Goal: Information Seeking & Learning: Understand process/instructions

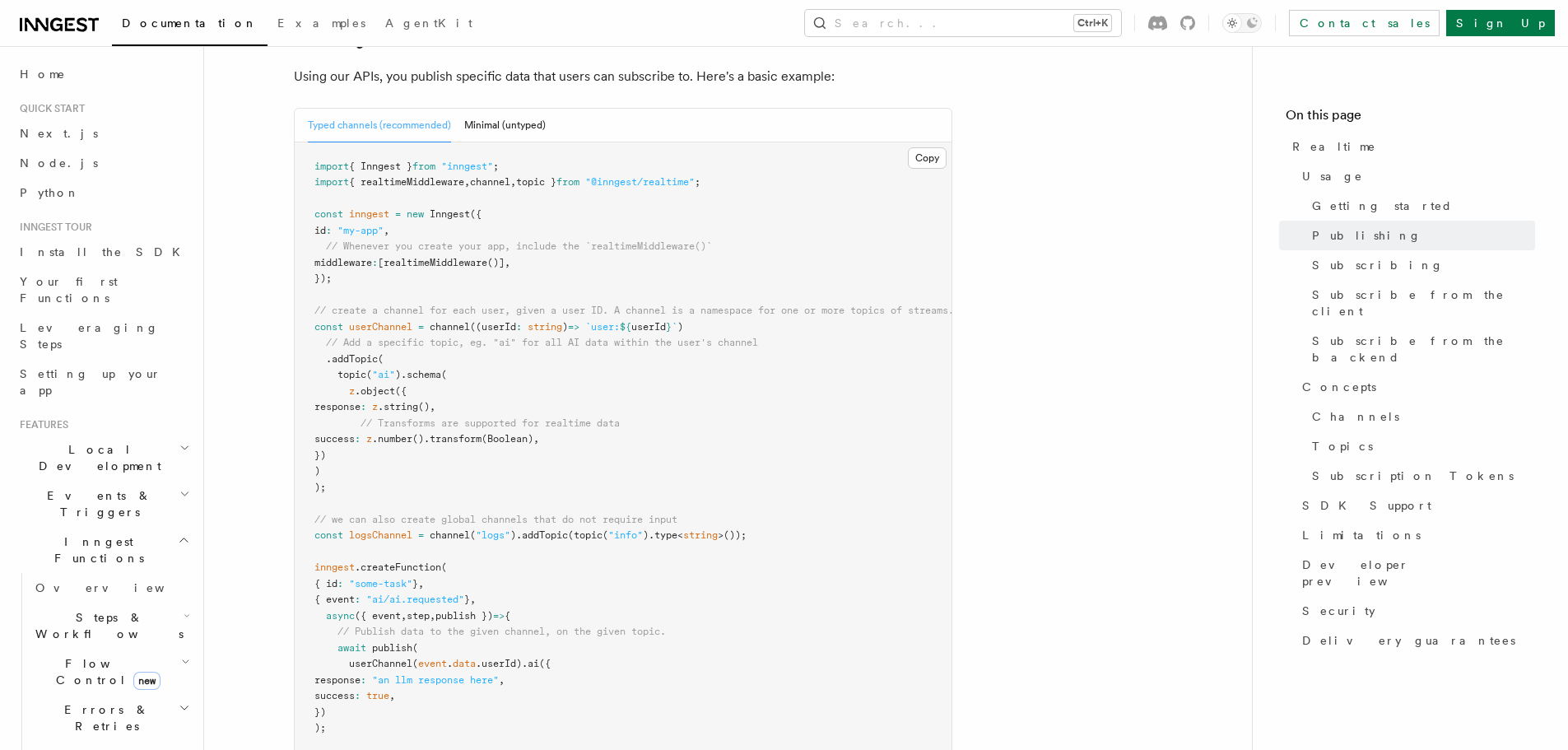
scroll to position [1071, 0]
click at [483, 240] on span "// Whenever you create your app, include the `realtimeMiddleware()`" at bounding box center [519, 246] width 386 height 11
click at [328, 240] on span "// Whenever you create your app, include the `realtimeMiddleware()`" at bounding box center [519, 246] width 386 height 11
drag, startPoint x: 328, startPoint y: 201, endPoint x: 649, endPoint y: 193, distance: 321.1
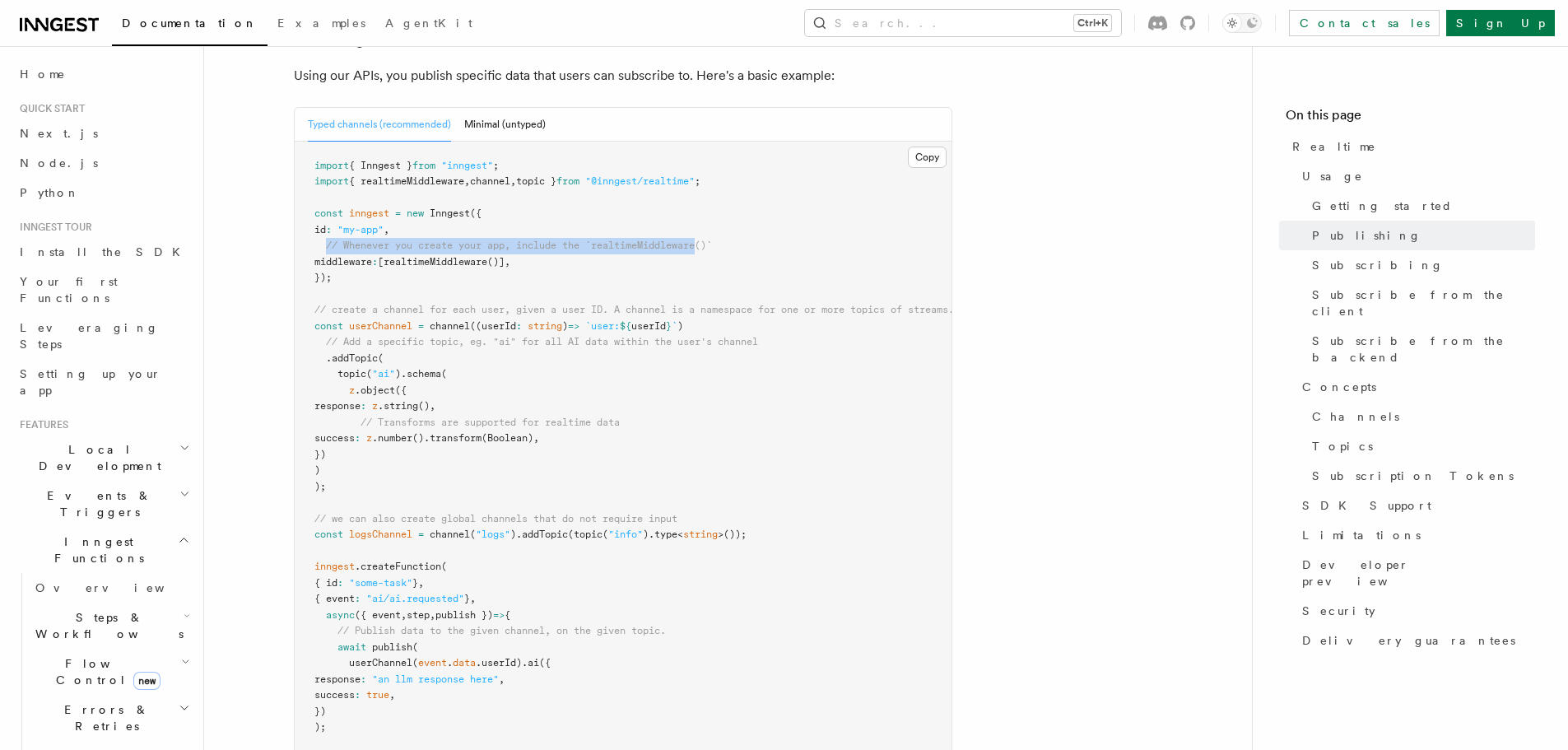
click at [649, 240] on span "// Whenever you create your app, include the `realtimeMiddleware()`" at bounding box center [519, 246] width 386 height 11
copy span "// Whenever you create your app, include the `realtimeMiddleware"
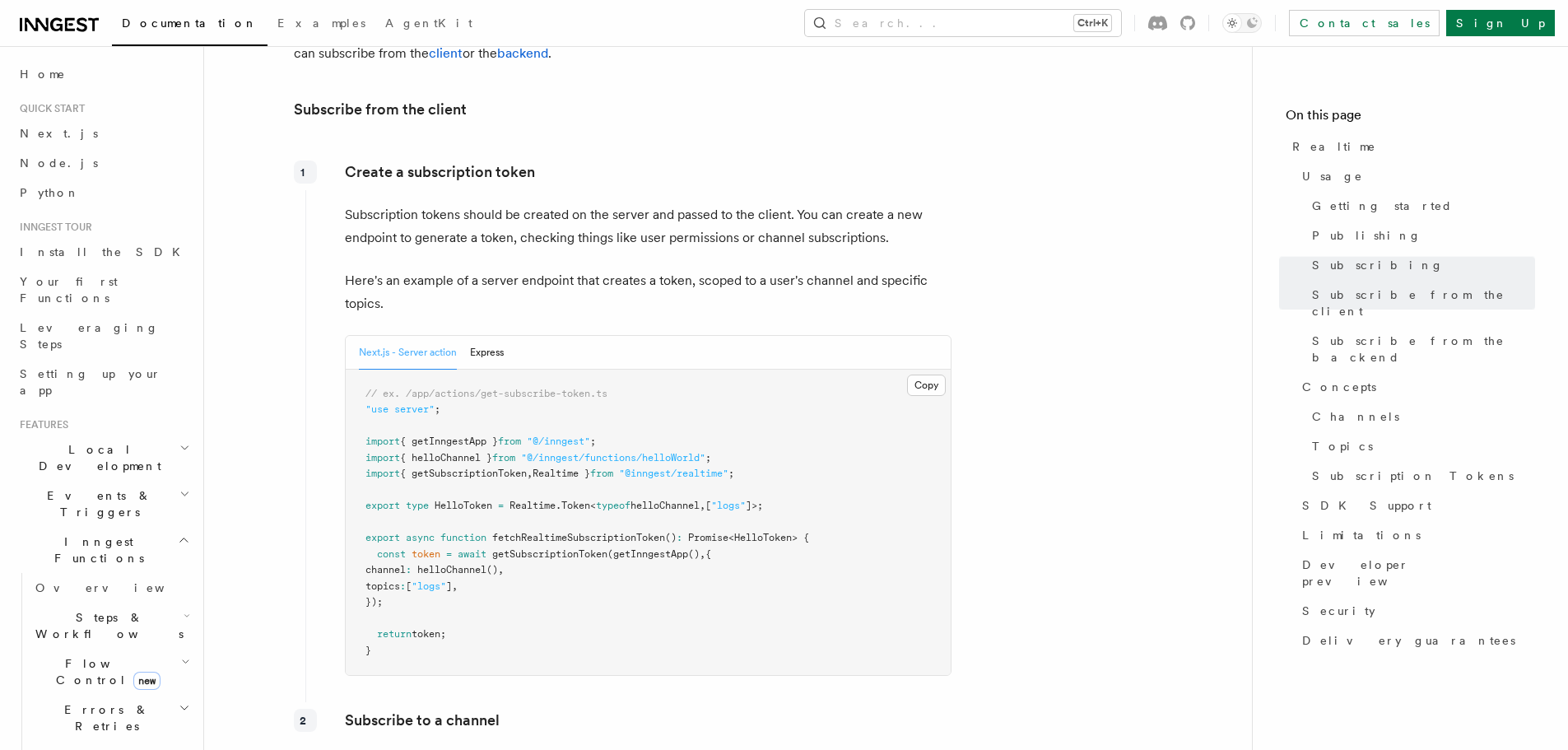
scroll to position [1977, 0]
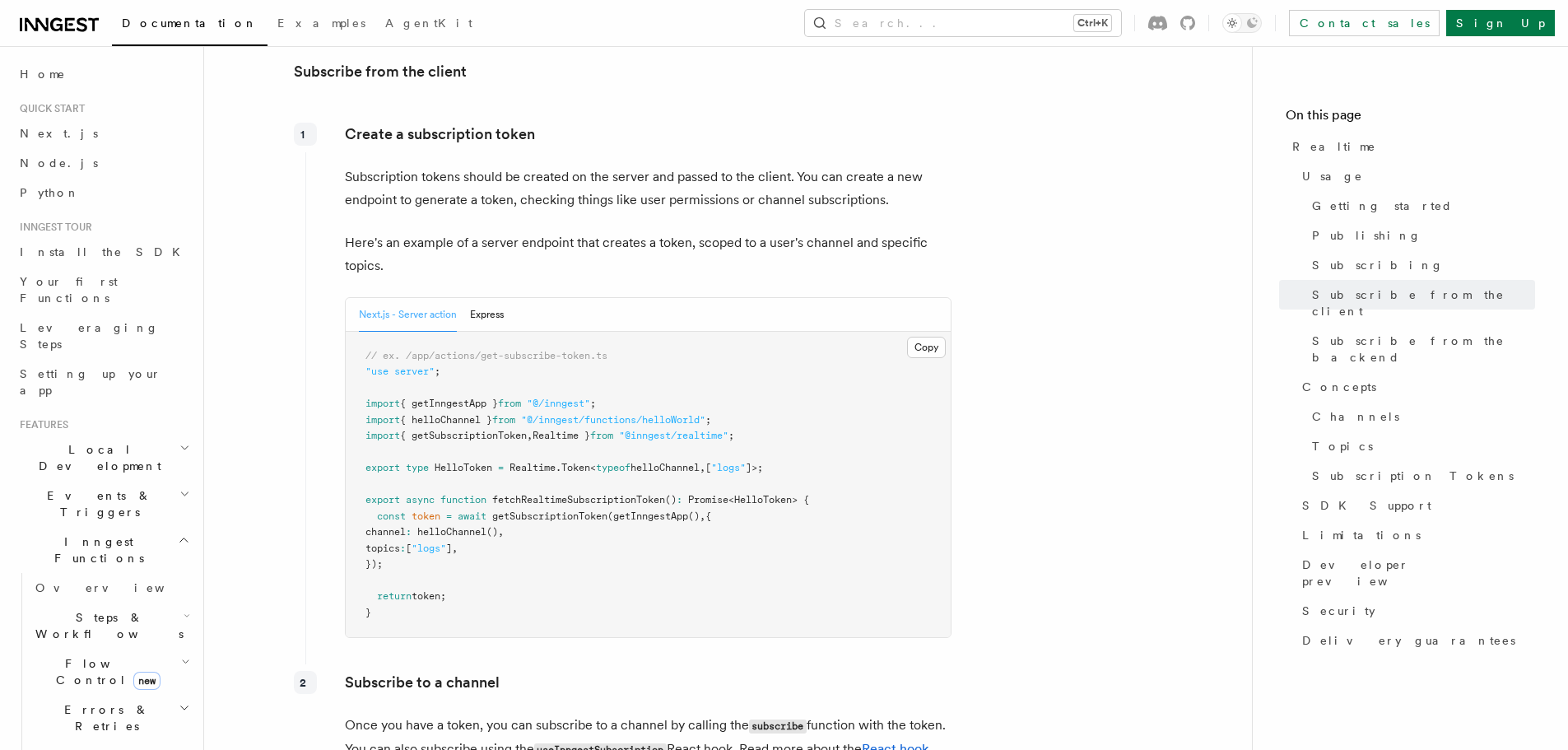
click at [633, 511] on span "getInngestApp" at bounding box center [650, 517] width 74 height 11
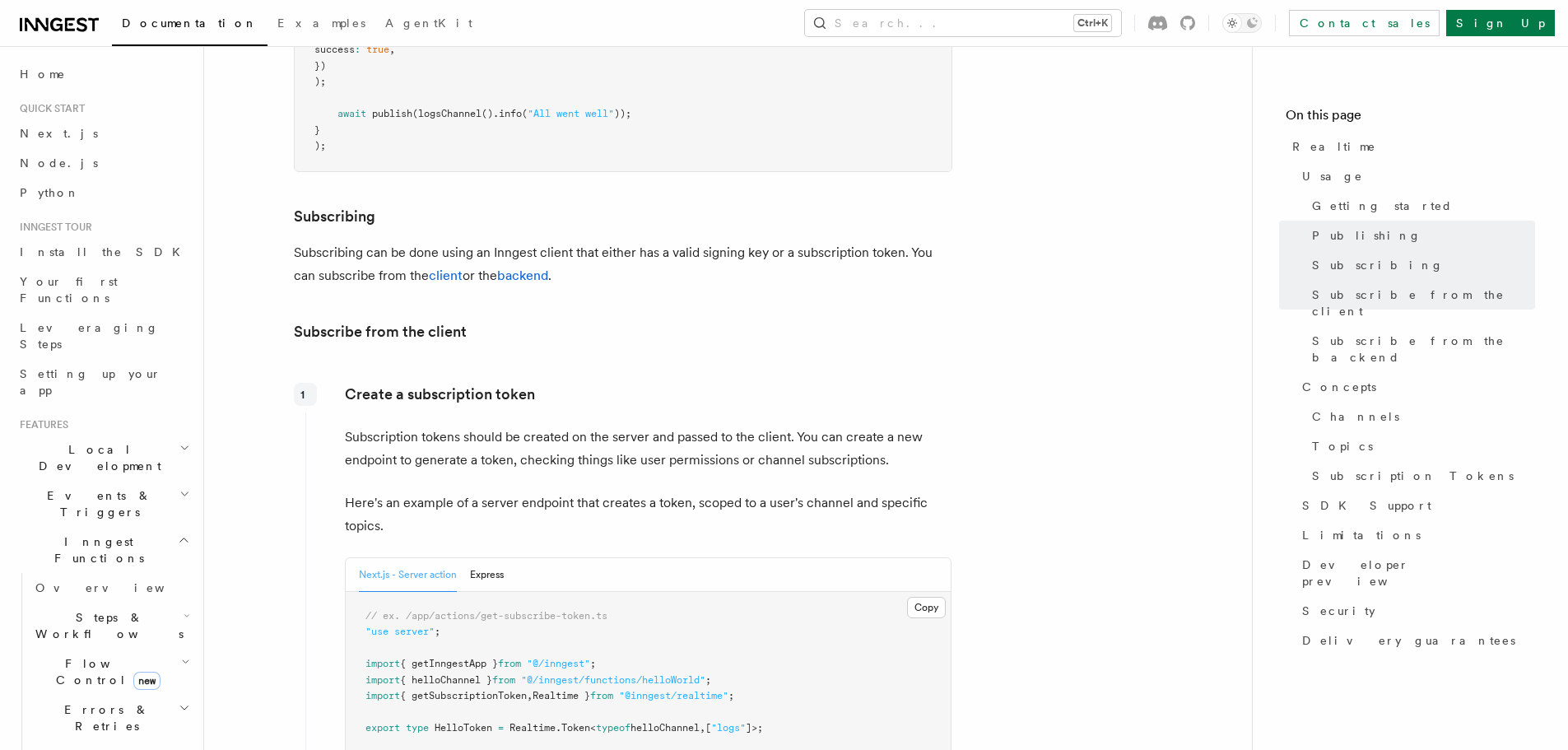
scroll to position [1730, 0]
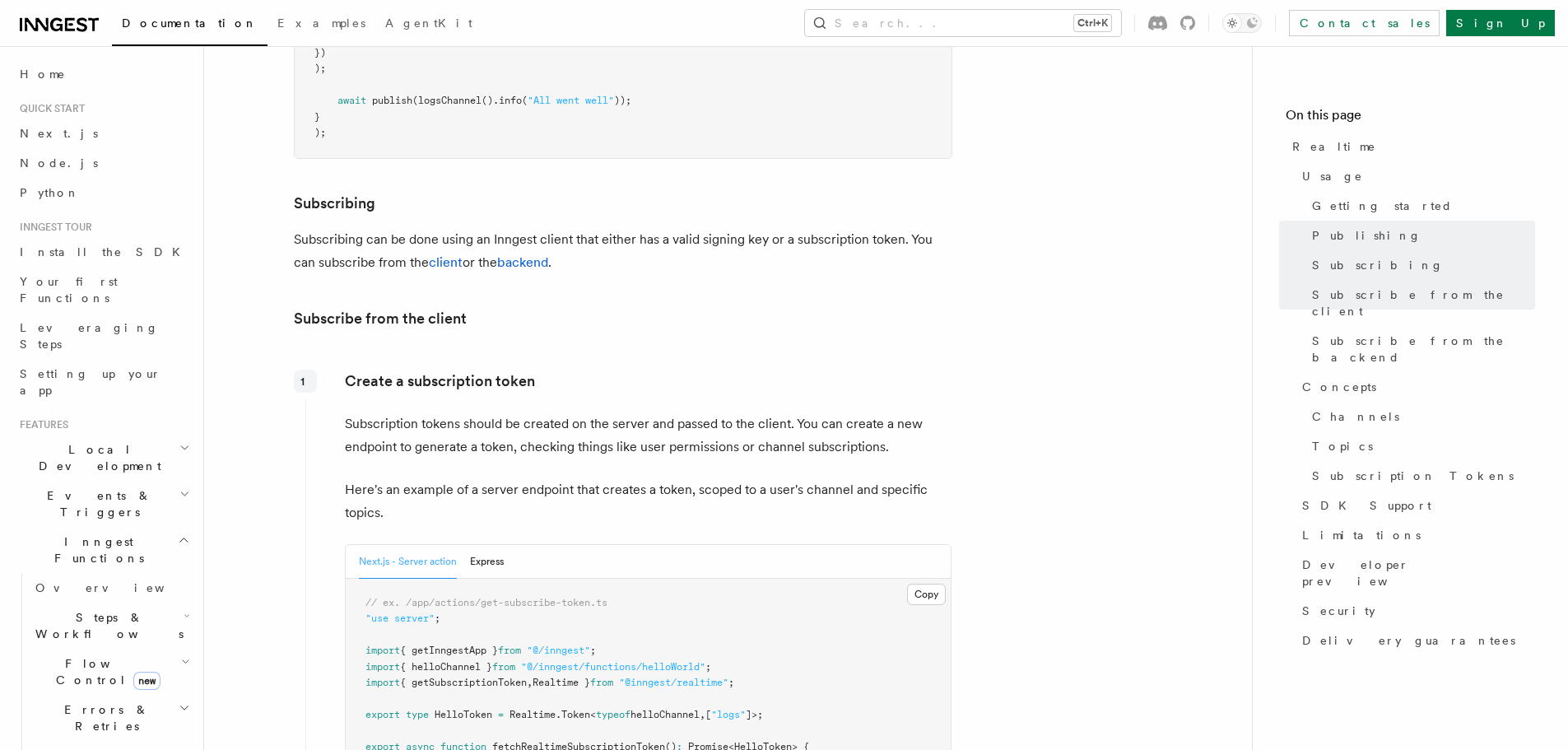
click at [466, 645] on span "{ getInngestApp }" at bounding box center [449, 651] width 98 height 11
copy span "getInngestApp"
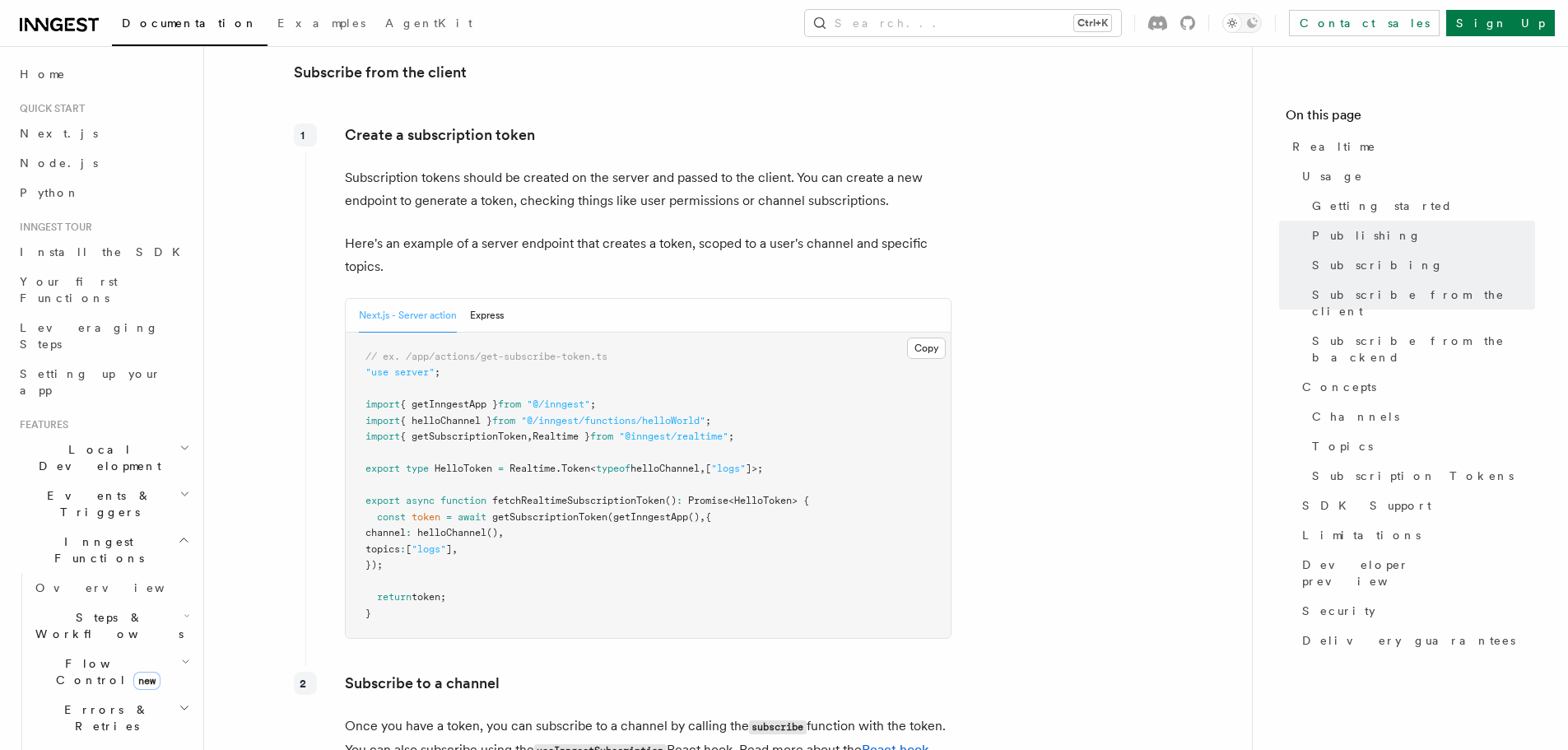
scroll to position [1977, 0]
click at [451, 415] on span "{ helloChannel }" at bounding box center [446, 420] width 93 height 11
copy span "helloChannel"
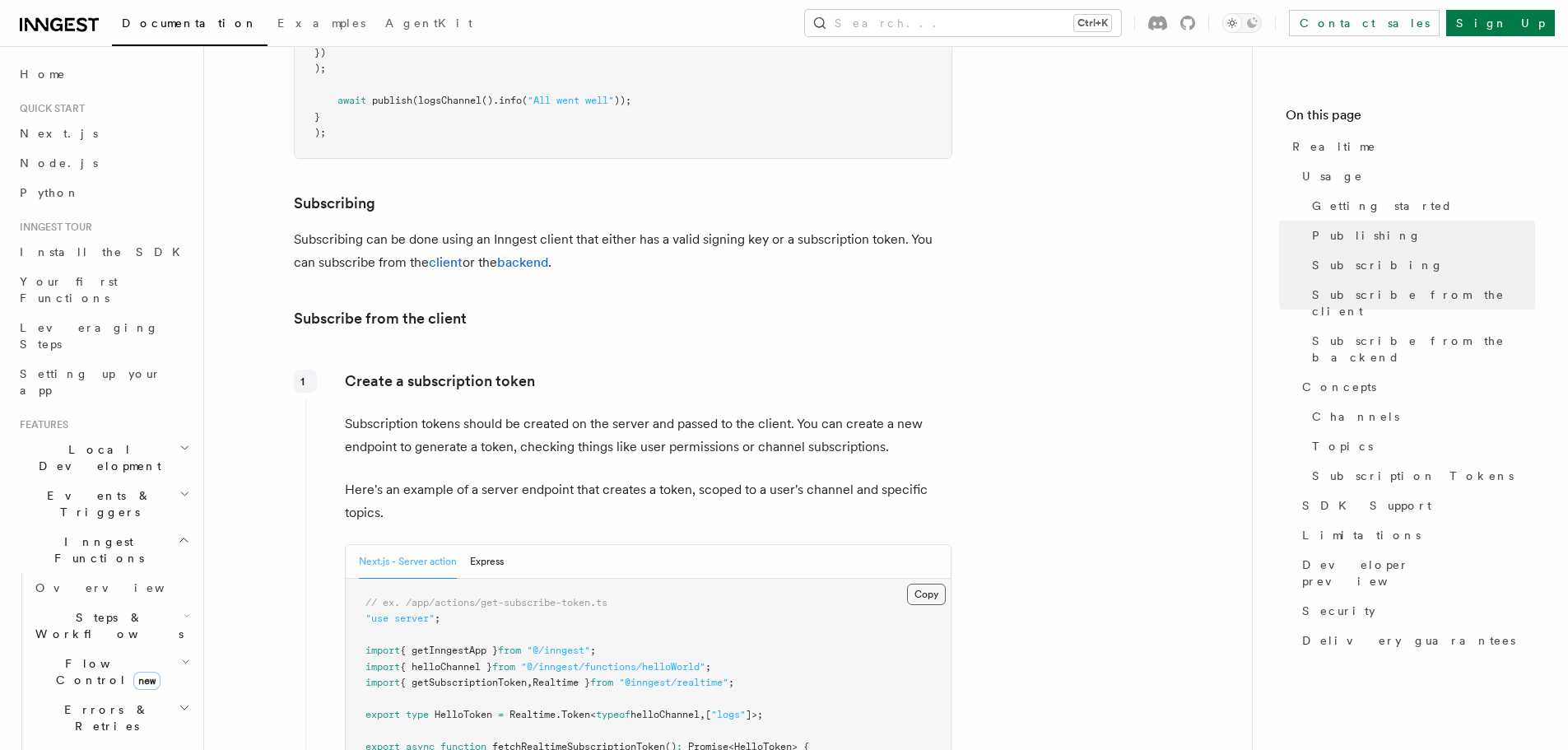
scroll to position [1895, 0]
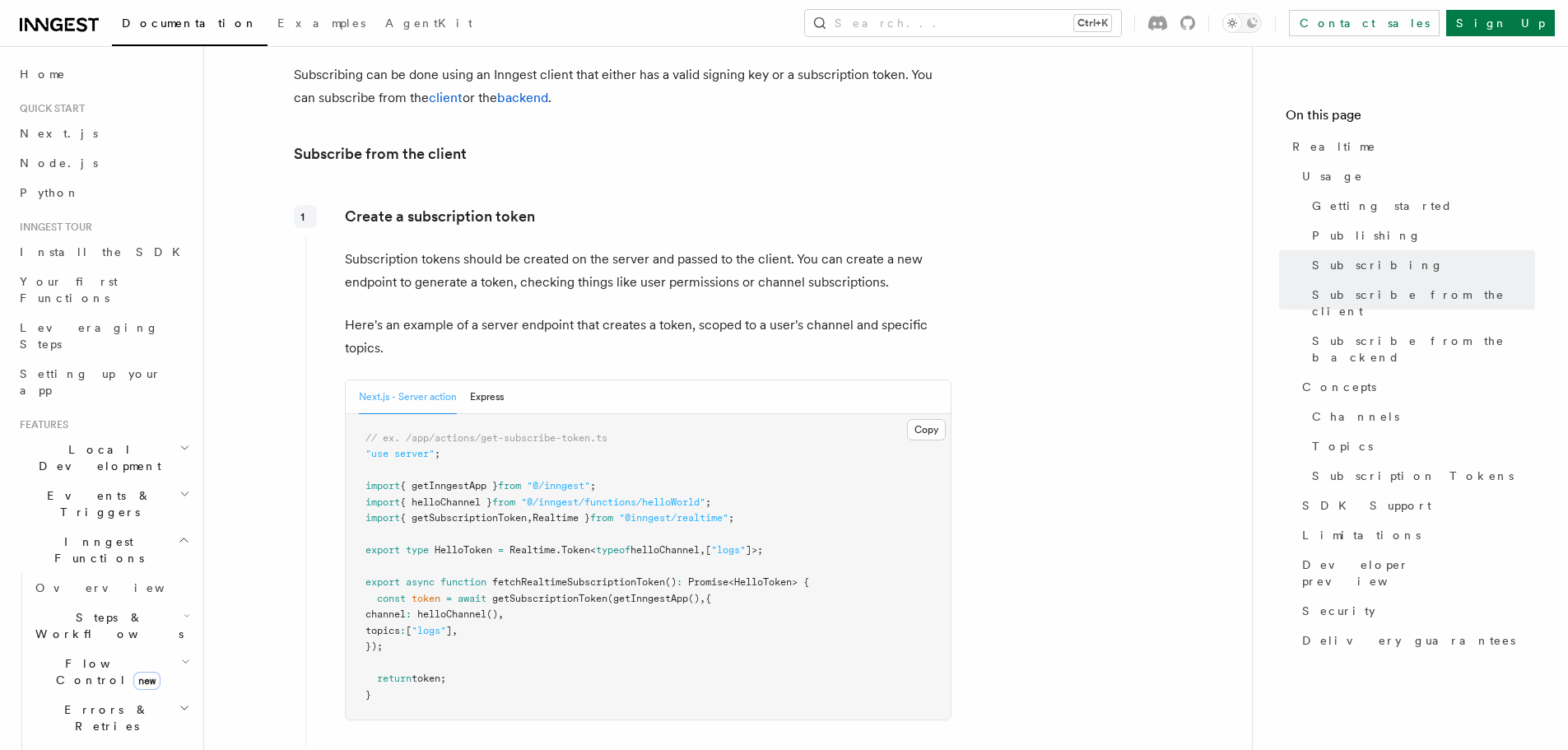
click at [618, 248] on p "Subscription tokens should be created on the server and passed to the client. Y…" at bounding box center [647, 271] width 606 height 46
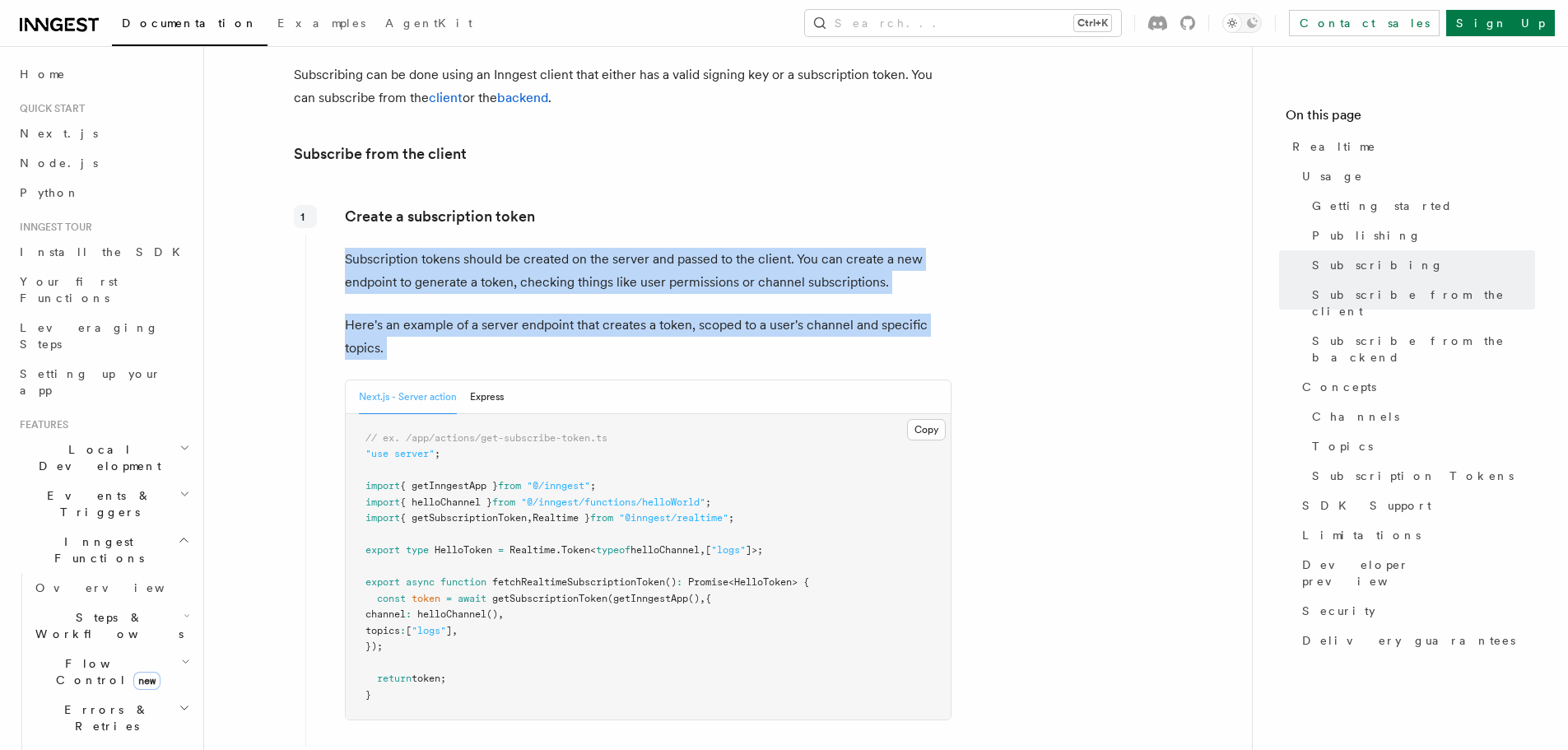
drag, startPoint x: 618, startPoint y: 213, endPoint x: 628, endPoint y: 284, distance: 71.7
click at [628, 284] on div "Create a subscription token Subscription tokens should be created on the server…" at bounding box center [629, 470] width 647 height 543
copy div "Subscription tokens should be created on the server and passed to the client. Y…"
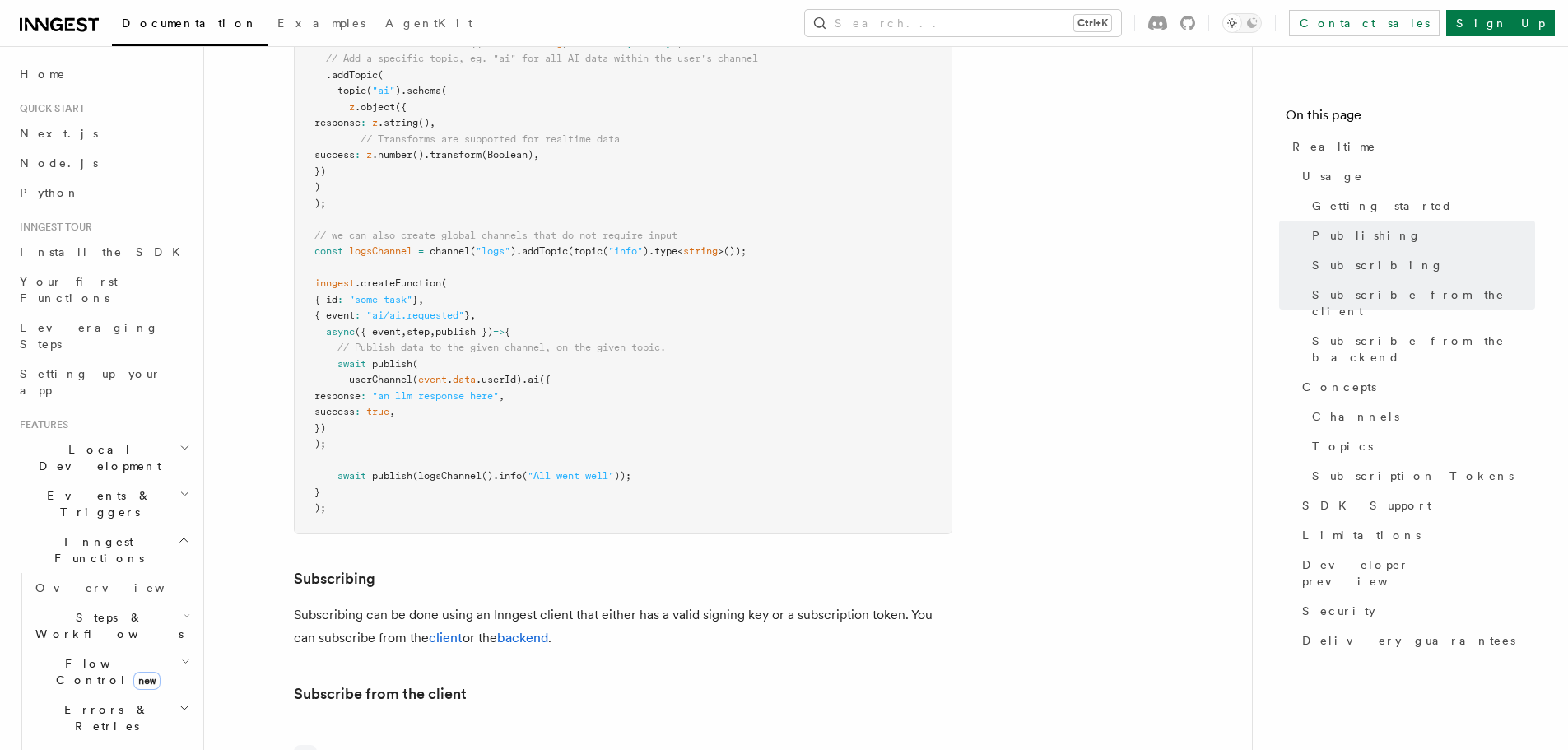
scroll to position [1235, 0]
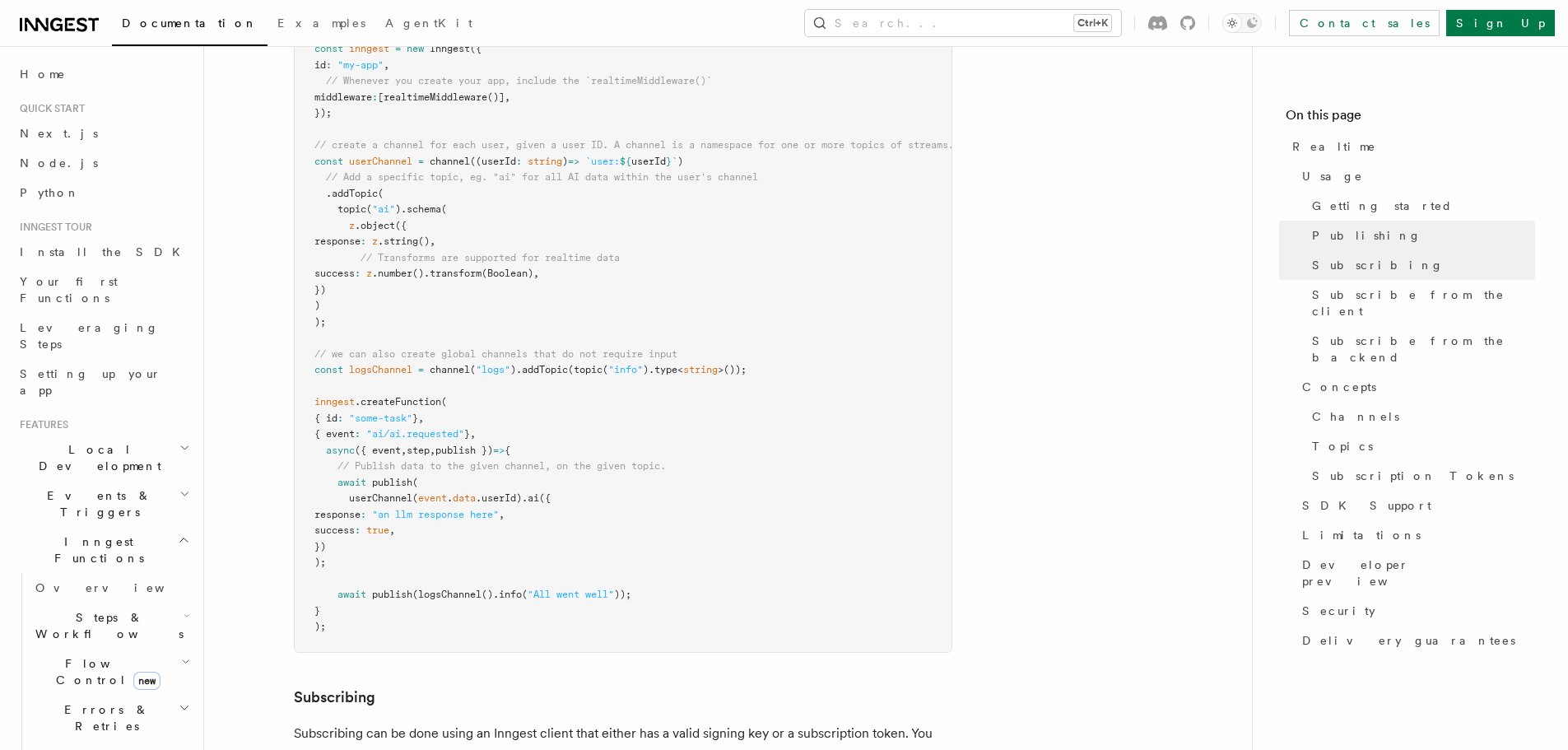
click at [515, 461] on span "// Publish data to the given channel, on the given topic." at bounding box center [501, 466] width 328 height 11
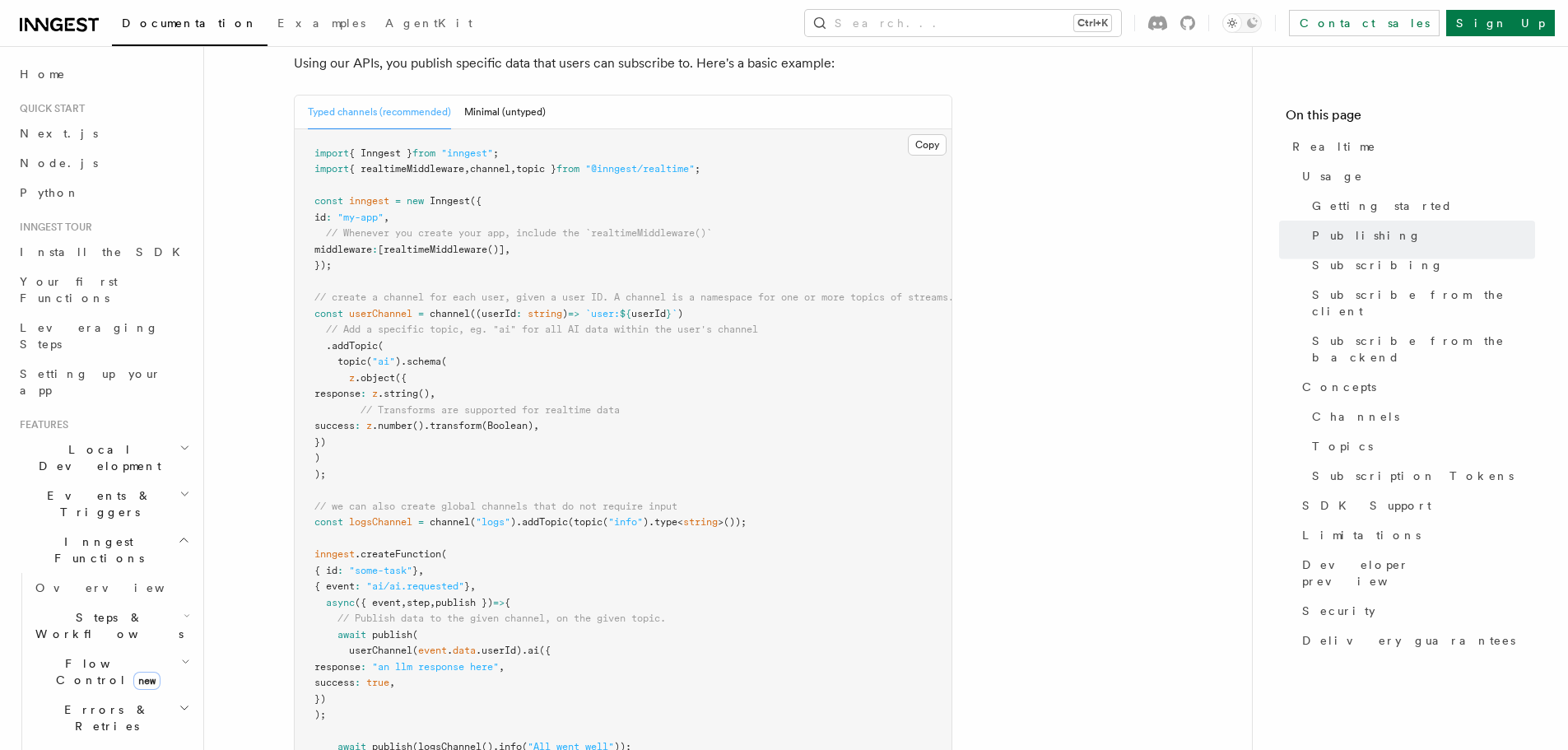
scroll to position [989, 0]
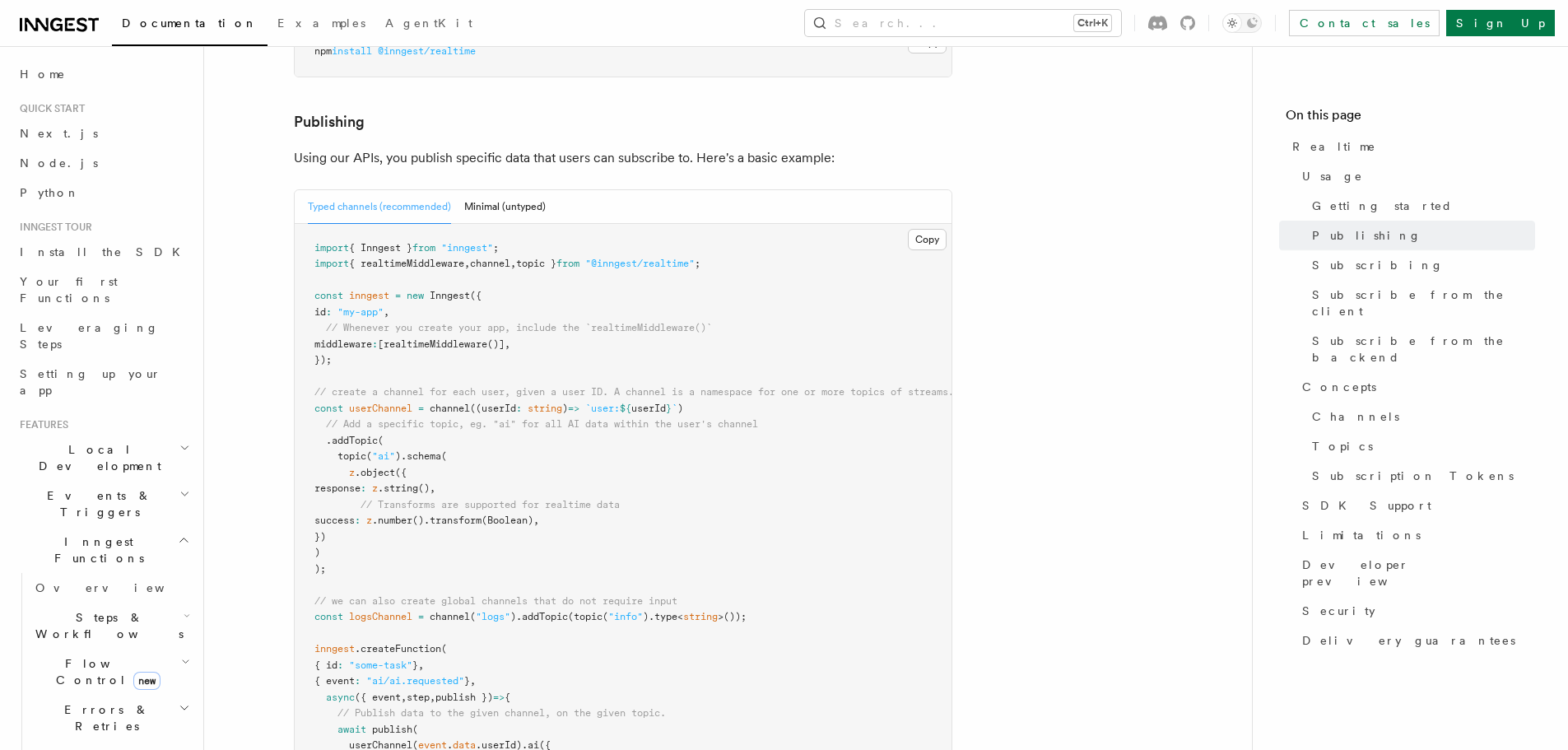
click at [467, 146] on p "Using our APIs, you publish specific data that users can subscribe to. Here's a…" at bounding box center [624, 158] width 659 height 23
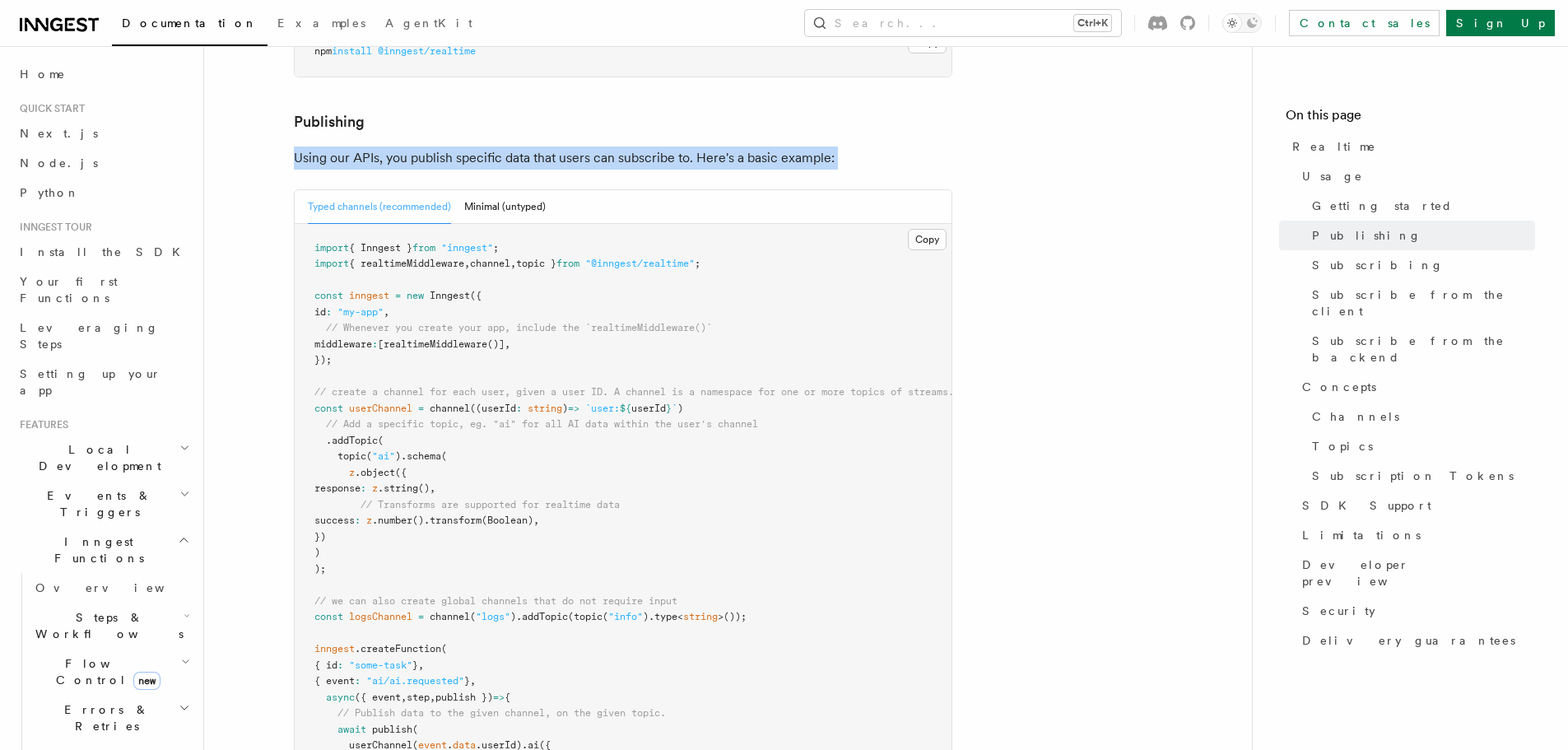
click at [467, 146] on p "Using our APIs, you publish specific data that users can subscribe to. Here's a…" at bounding box center [624, 158] width 659 height 23
copy article "Using our APIs, you publish specific data that users can subscribe to. Here's a…"
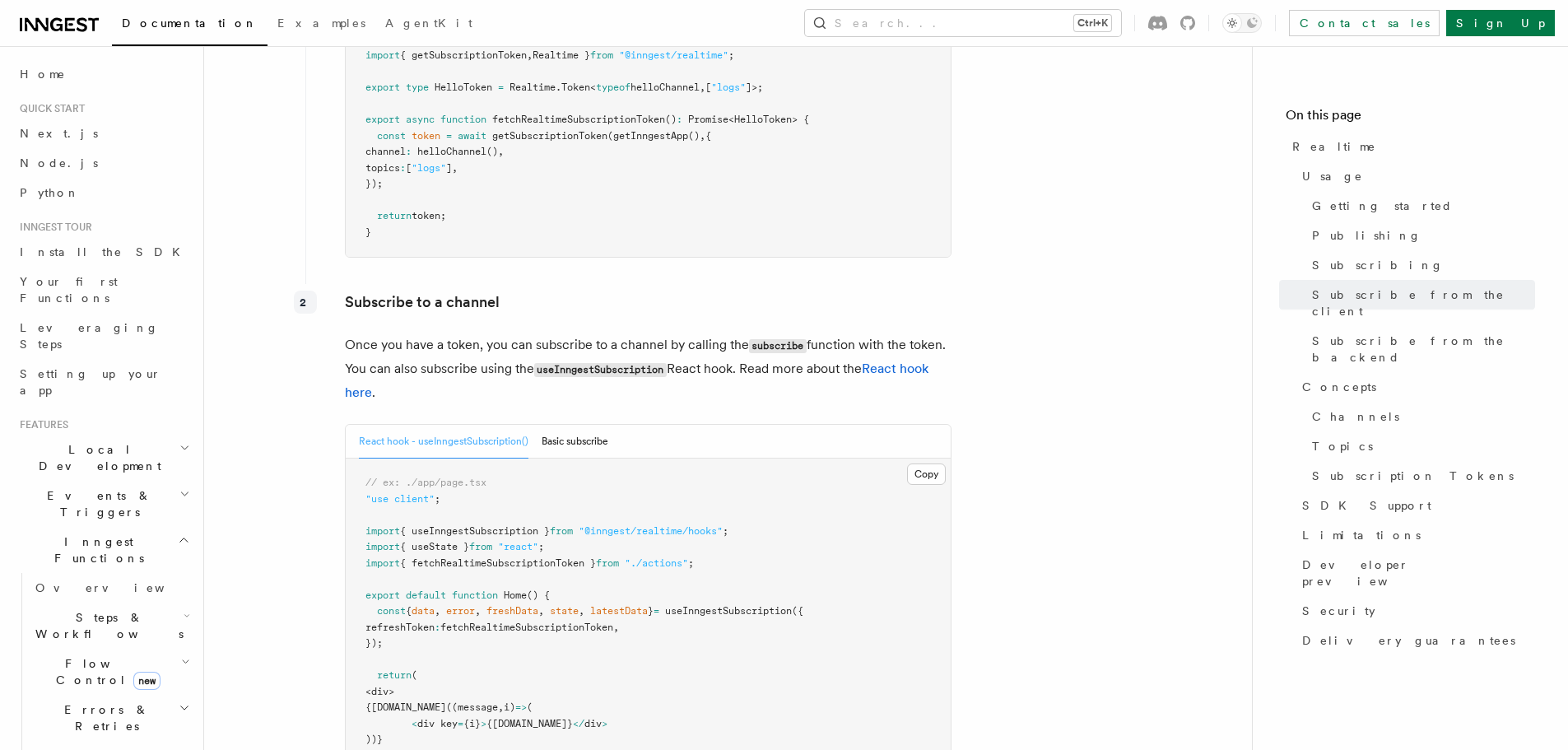
scroll to position [2472, 0]
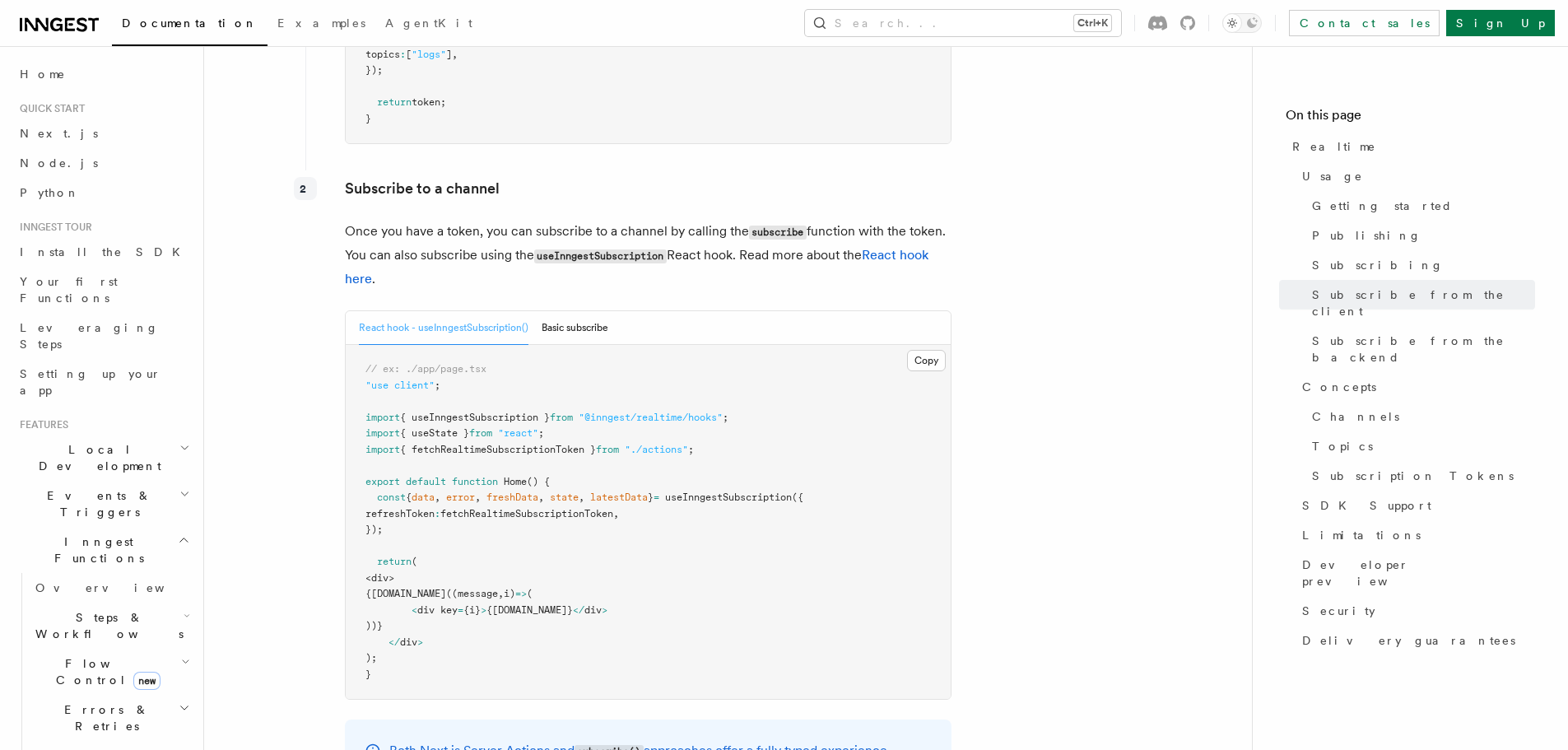
click at [498, 220] on p "Once you have a token, you can subscribe to a channel by calling the subscribe …" at bounding box center [647, 255] width 606 height 71
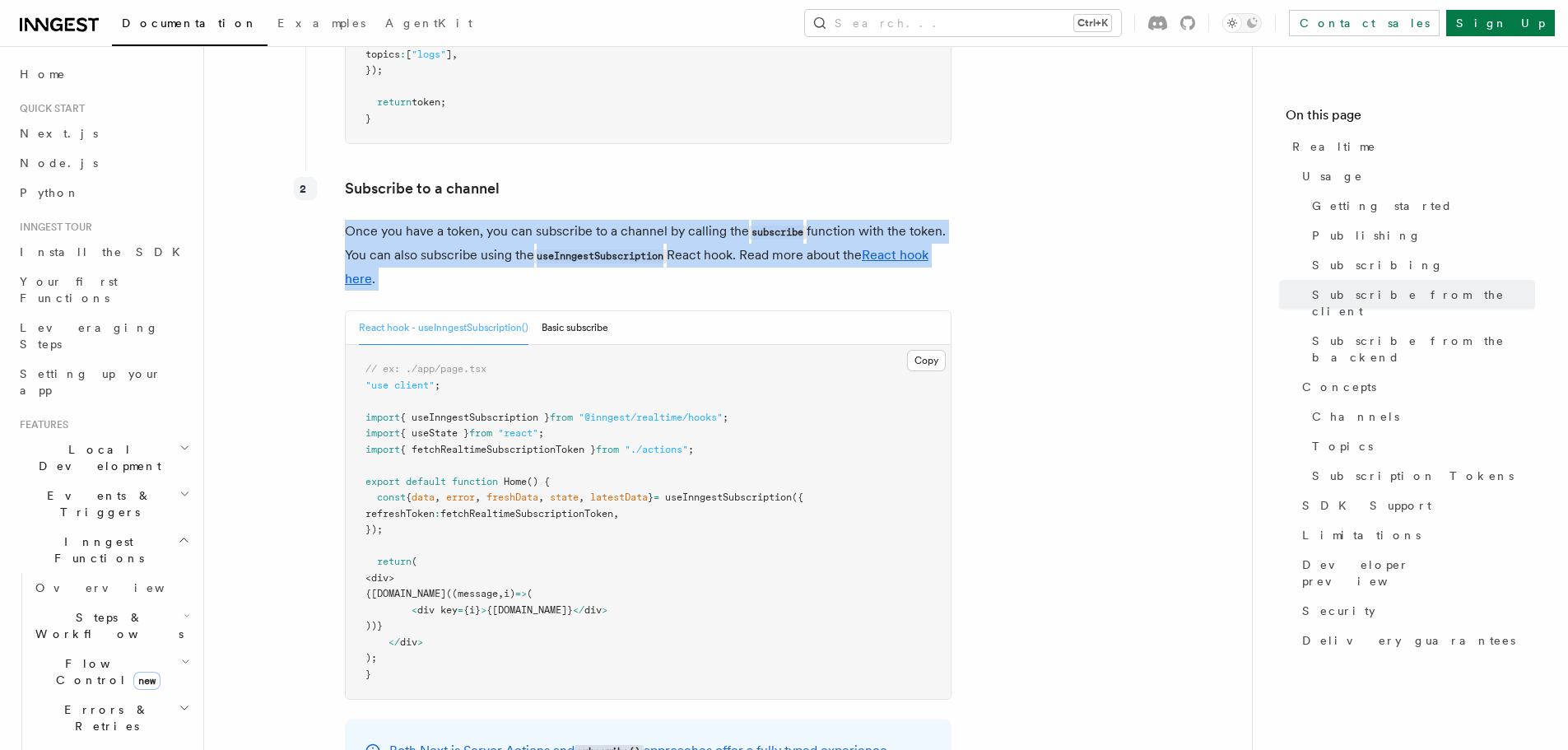
drag, startPoint x: 498, startPoint y: 201, endPoint x: 503, endPoint y: 209, distance: 9.4
click at [503, 220] on p "Once you have a token, you can subscribe to a channel by calling the subscribe …" at bounding box center [647, 255] width 606 height 71
copy p "Once you have a token, you can subscribe to a channel by calling the subscribe …"
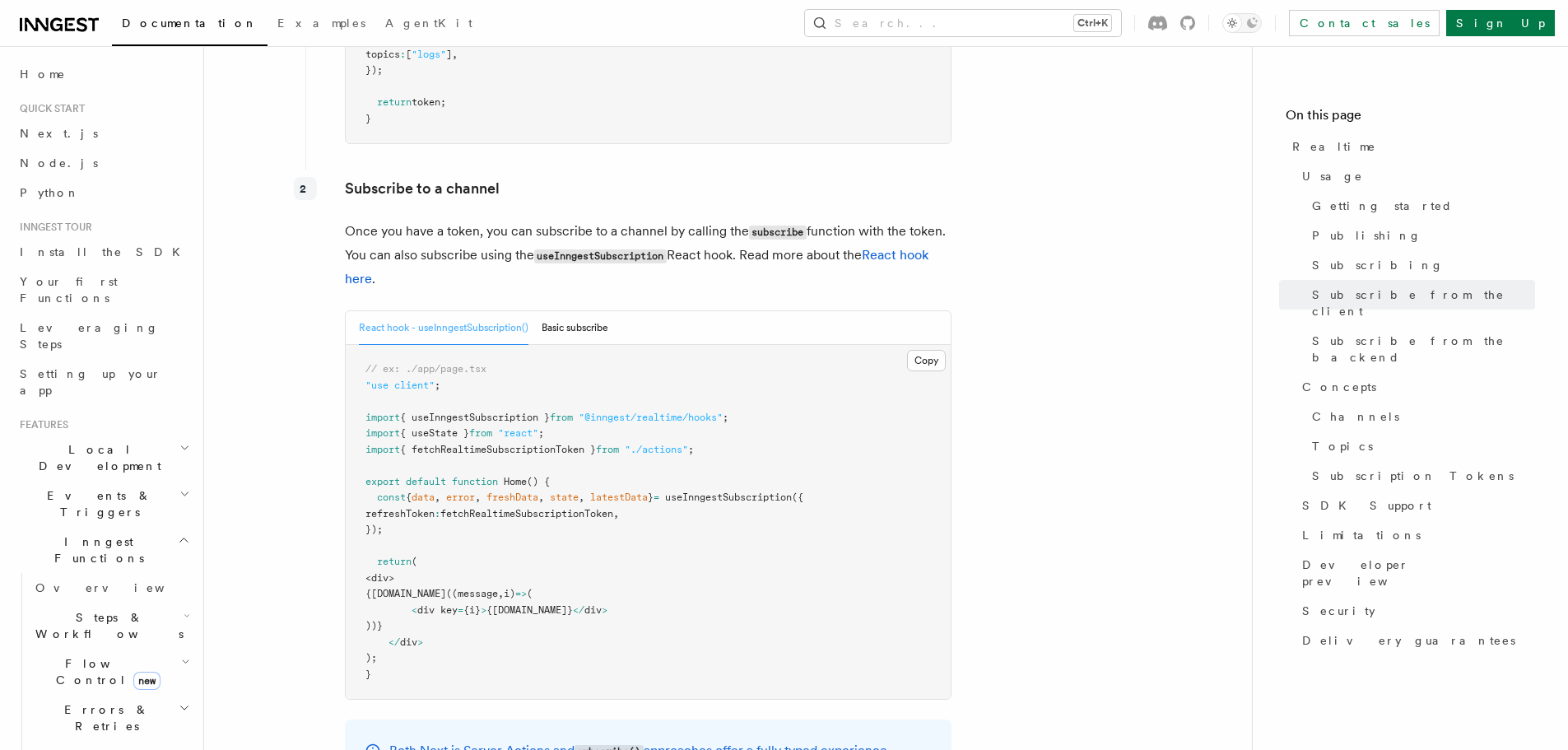
click at [964, 334] on article "Features Realtime TypeScript SDK v3.32.0+ Go SDK v0.9.0+ Realtime is currently …" at bounding box center [728, 725] width 995 height 6249
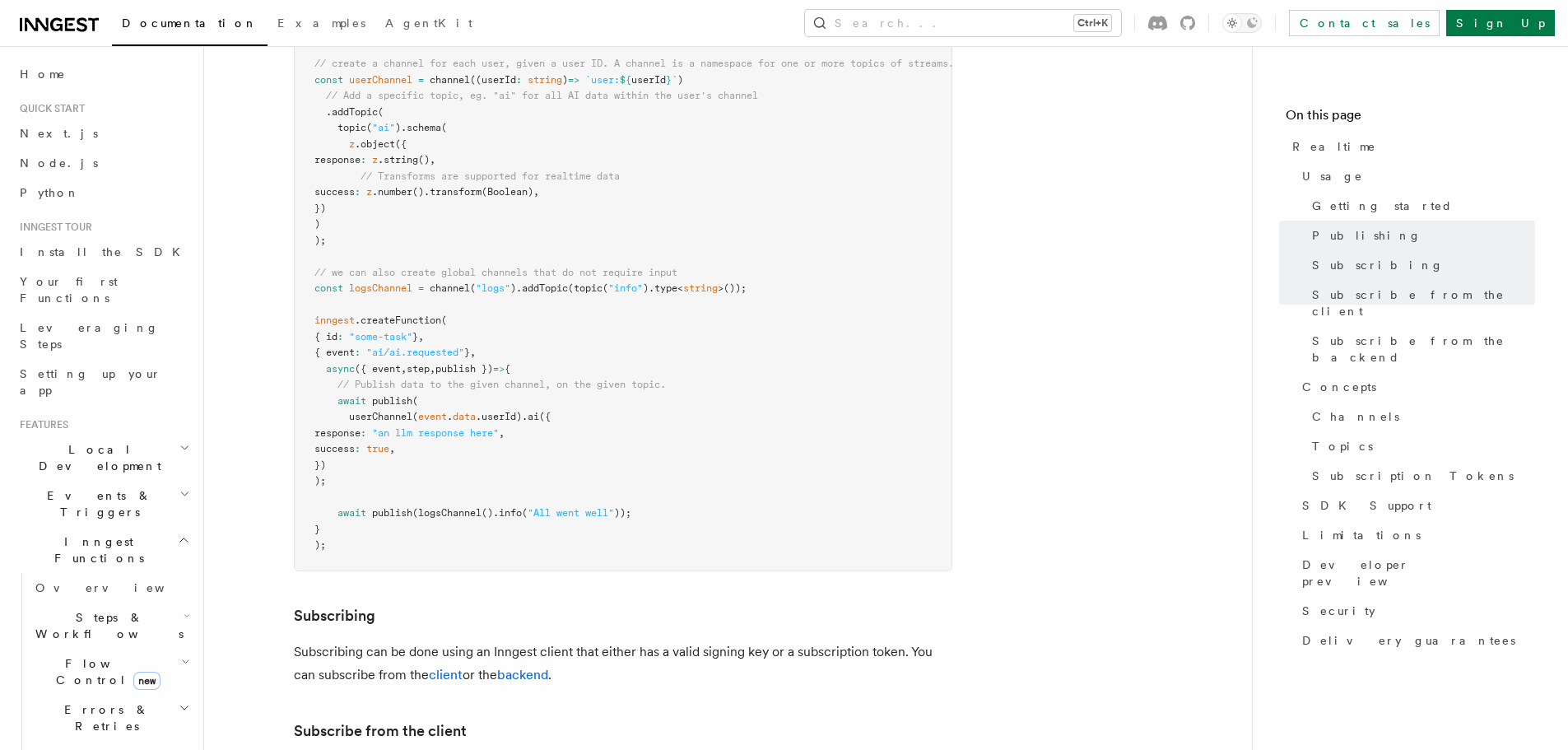
scroll to position [1318, 0]
click at [387, 395] on span "publish" at bounding box center [392, 400] width 40 height 11
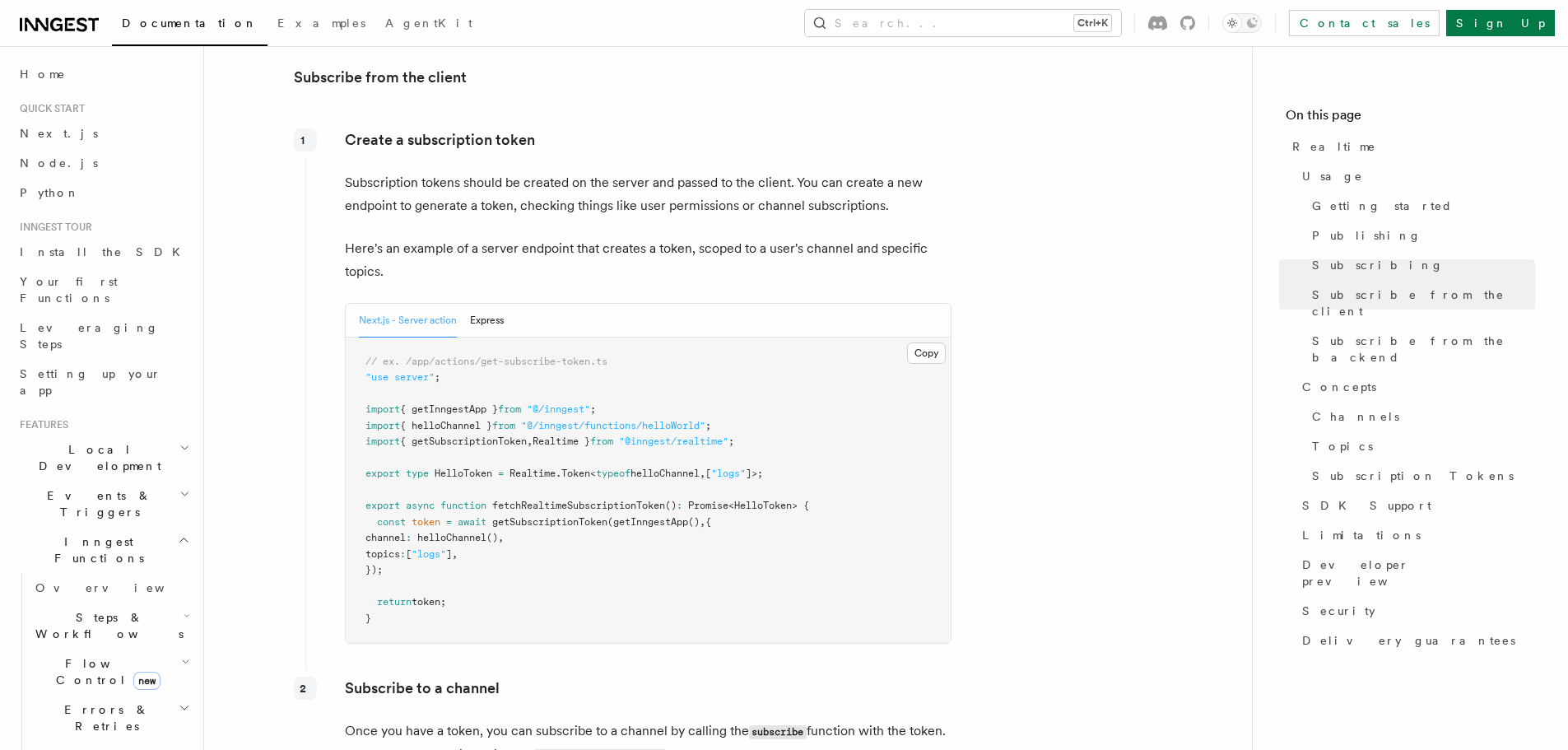
scroll to position [1977, 0]
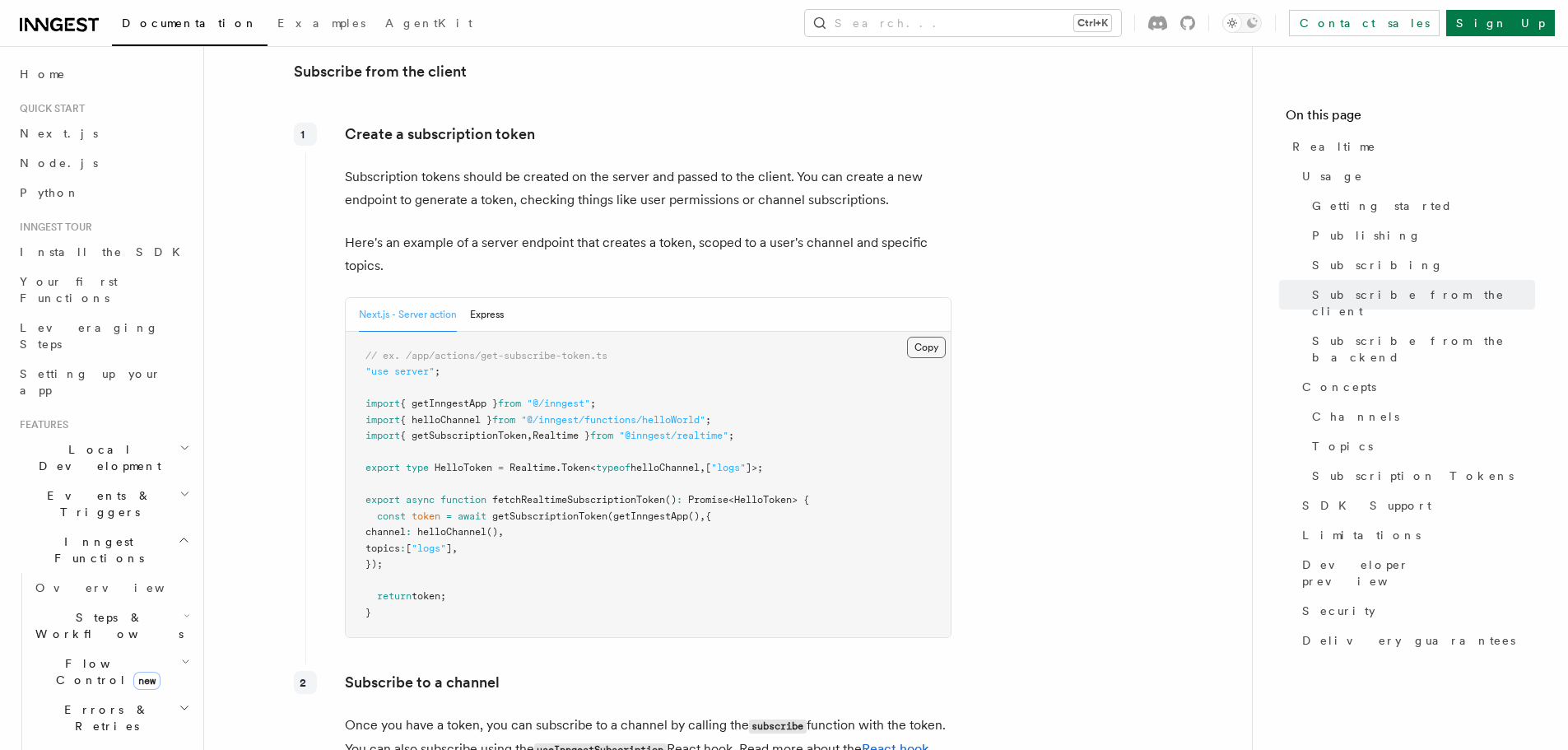
click at [916, 337] on button "Copy Copied" at bounding box center [926, 348] width 39 height 21
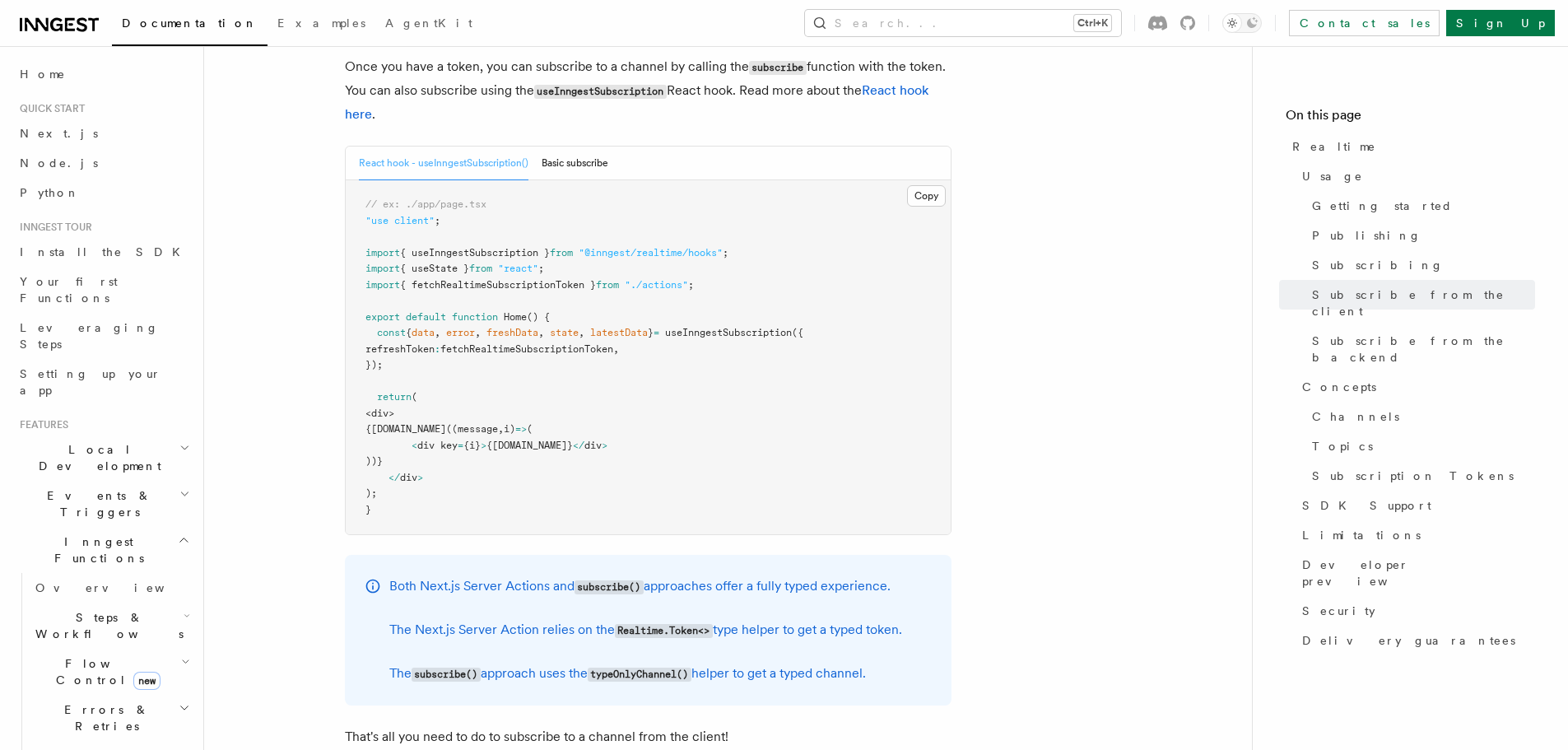
scroll to position [2554, 0]
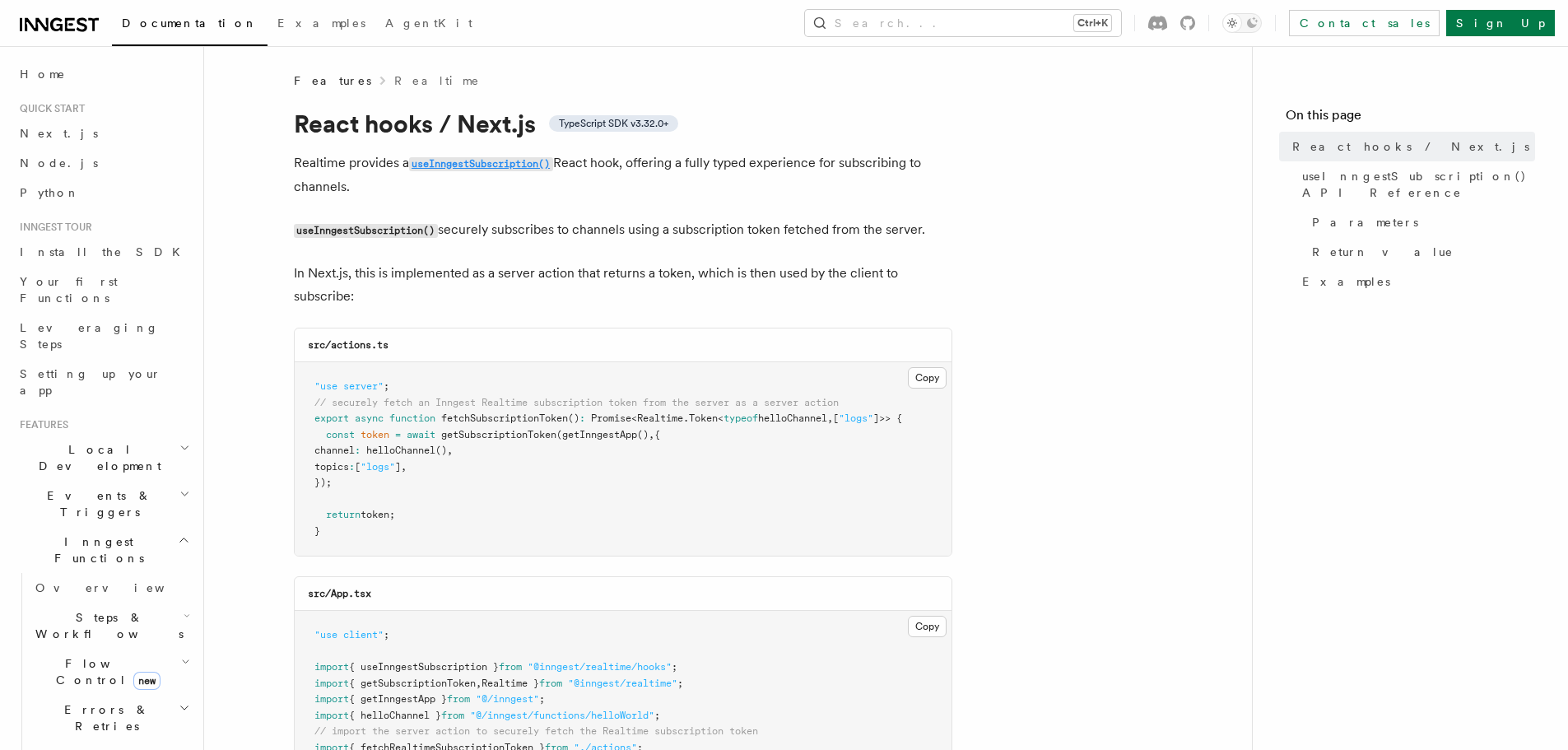
click at [456, 170] on code "useInngestSubscription()" at bounding box center [481, 164] width 144 height 14
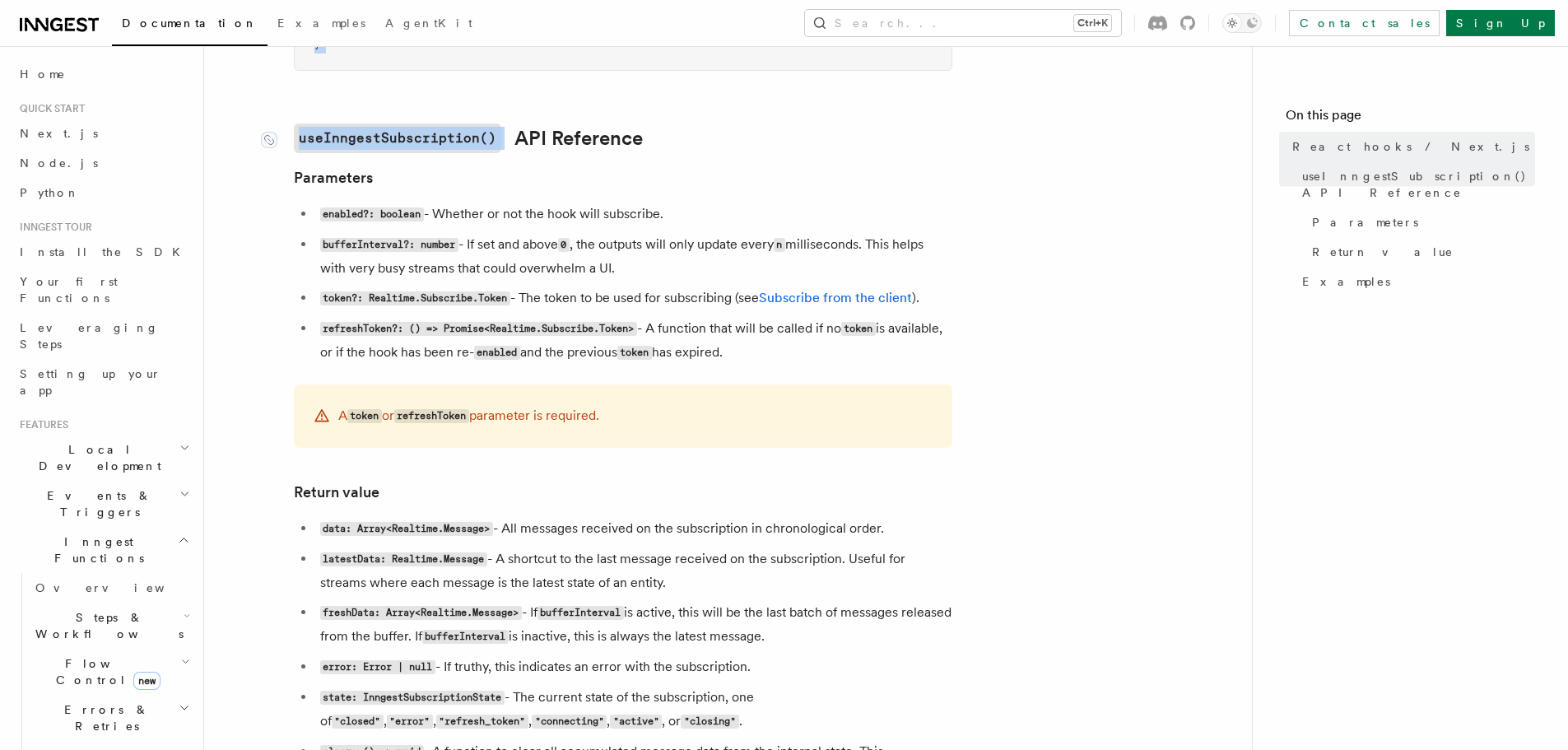
click at [456, 170] on article "Features Realtime React hooks / Next.js TypeScript SDK v3.32.0+ Realtime provid…" at bounding box center [728, 245] width 995 height 2298
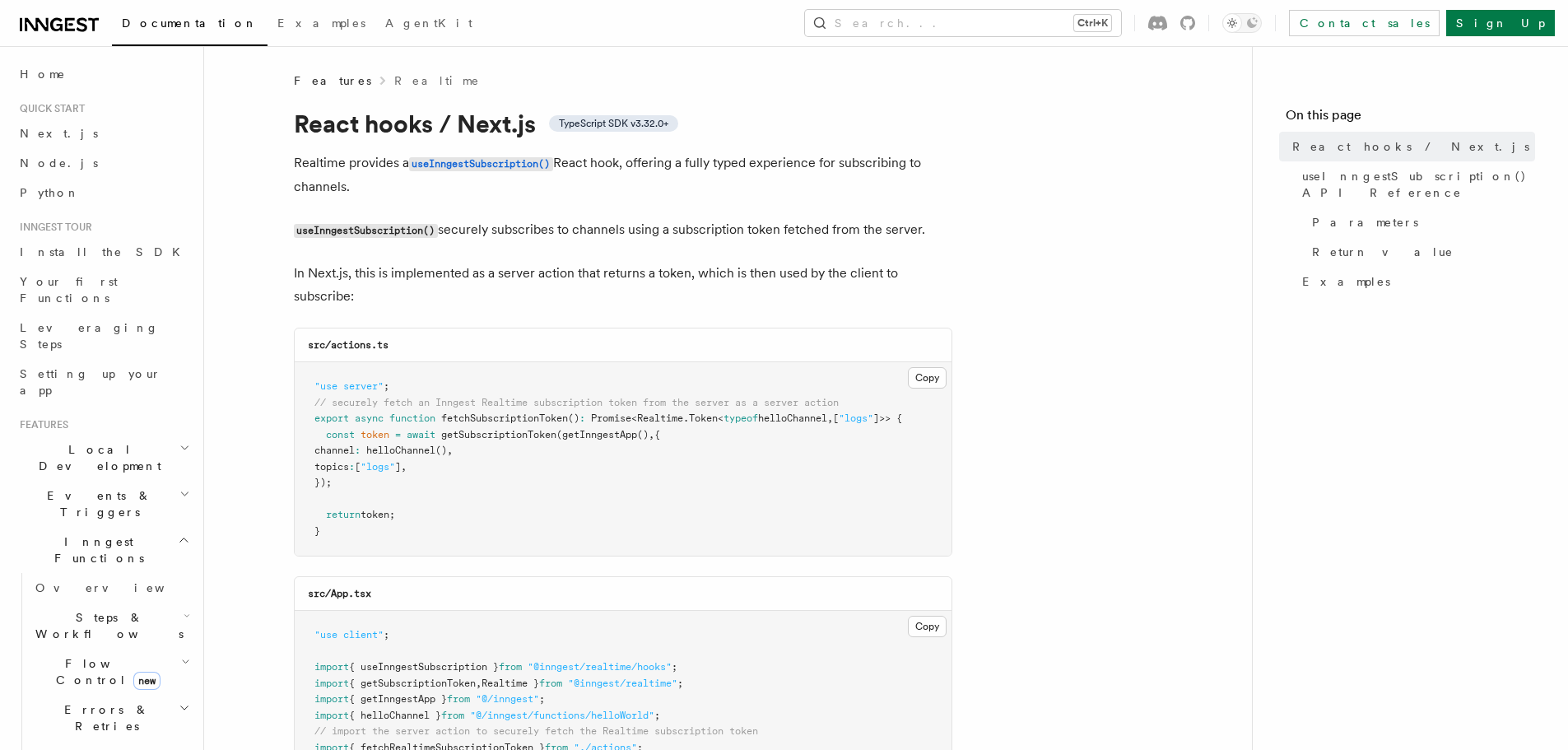
click at [628, 157] on p "Realtime provides a useInngestSubscription() React hook, offering a fully typed…" at bounding box center [624, 175] width 659 height 47
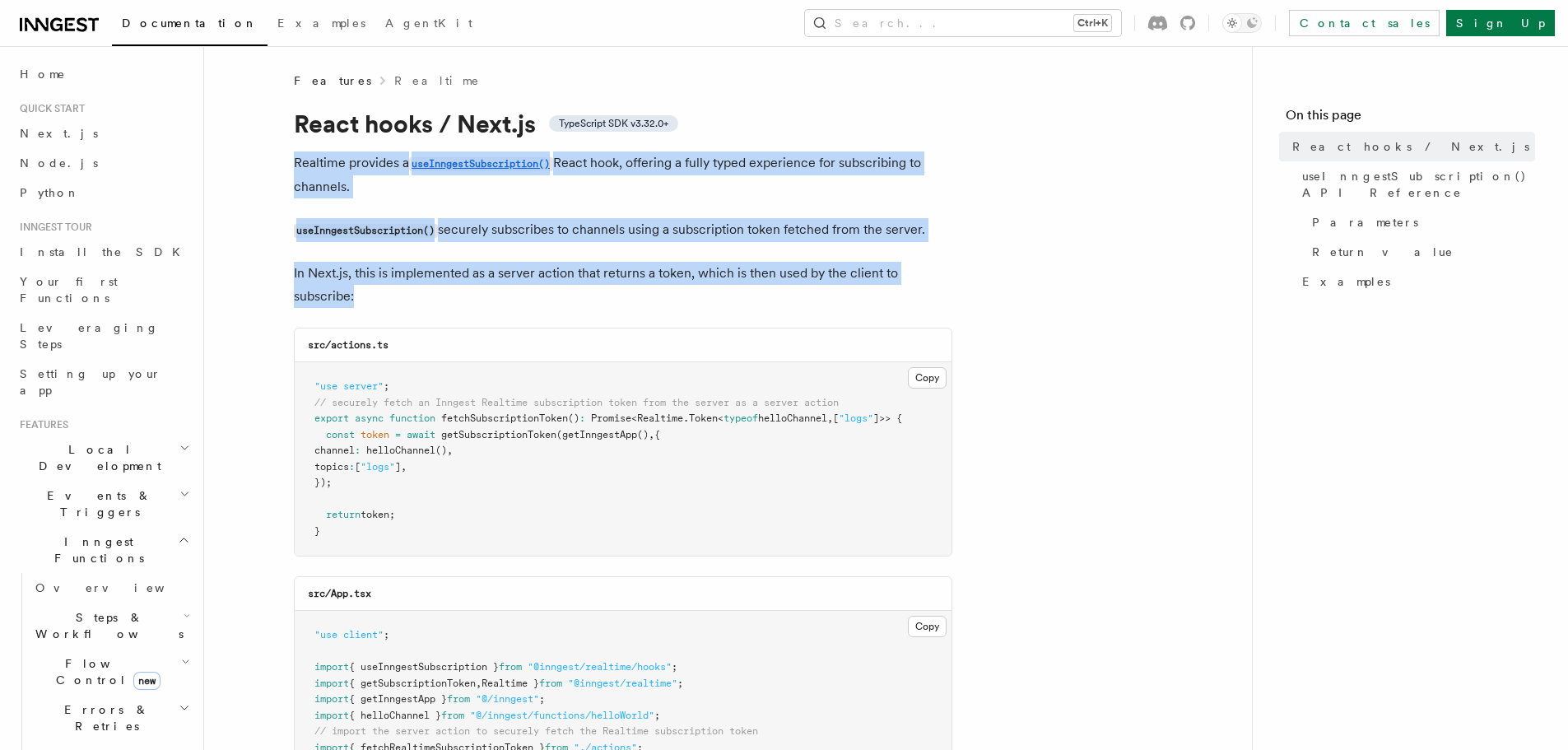
drag, startPoint x: 628, startPoint y: 157, endPoint x: 658, endPoint y: 266, distance: 113.1
copy article "Realtime provides a useInngestSubscription() React hook, offering a fully typed…"
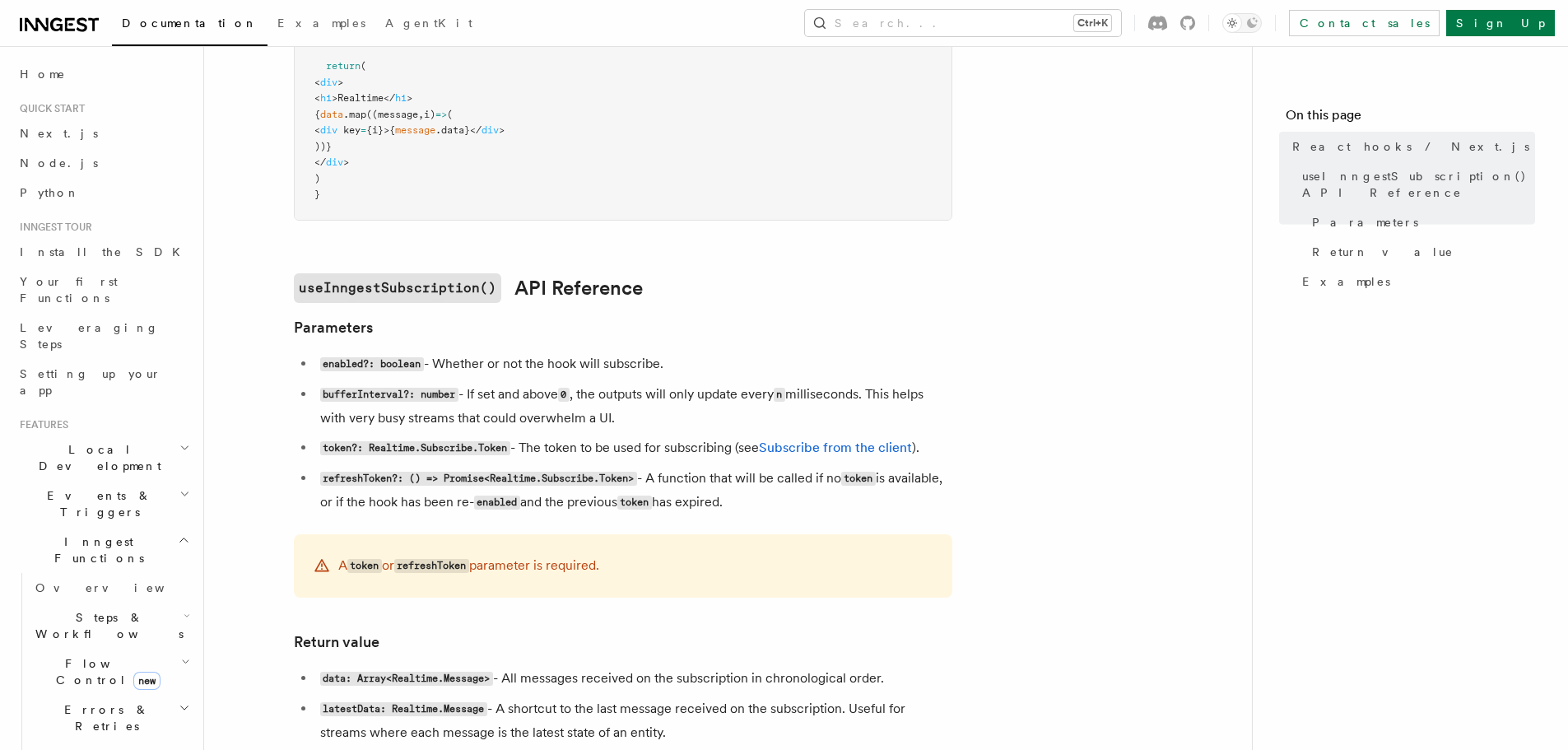
scroll to position [906, 0]
